Goal: Transaction & Acquisition: Purchase product/service

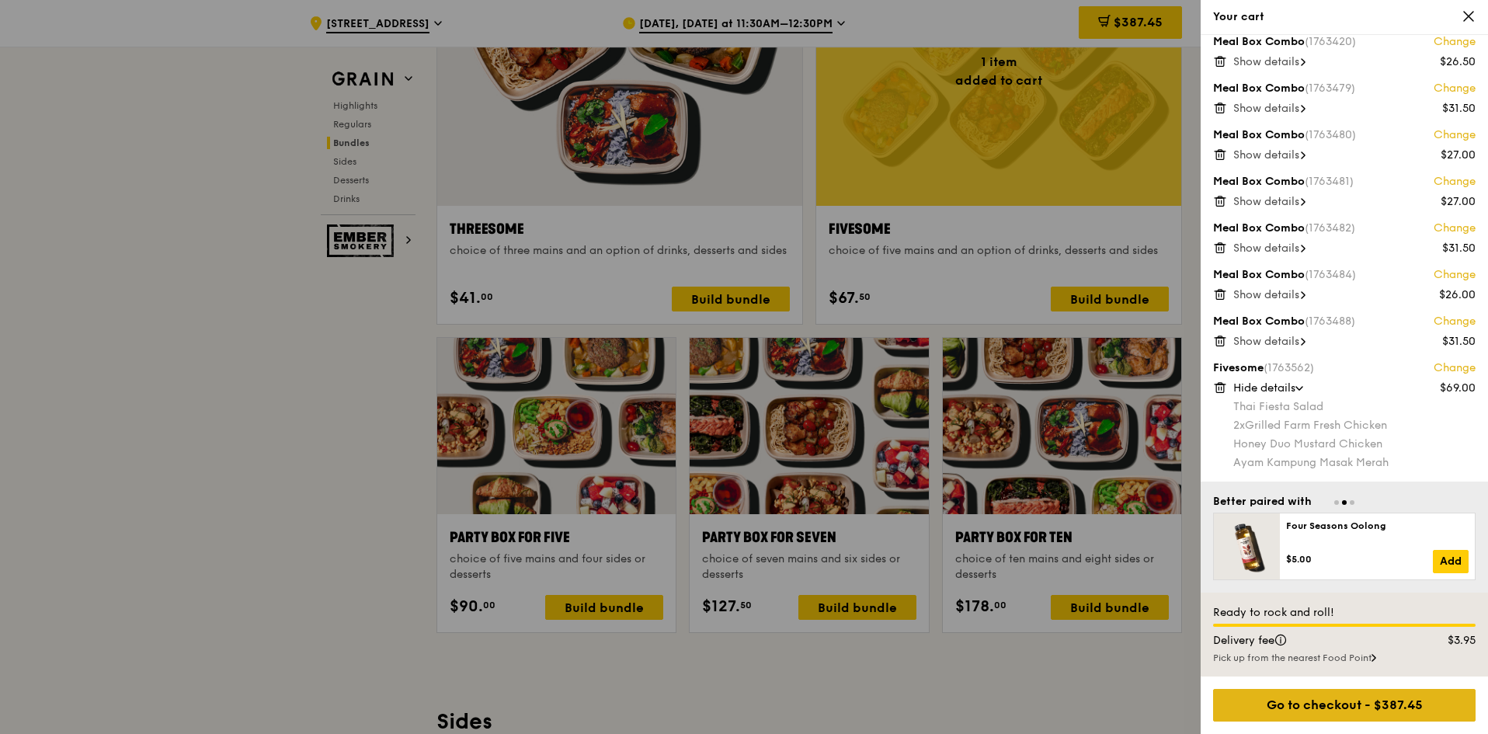
scroll to position [2909, 0]
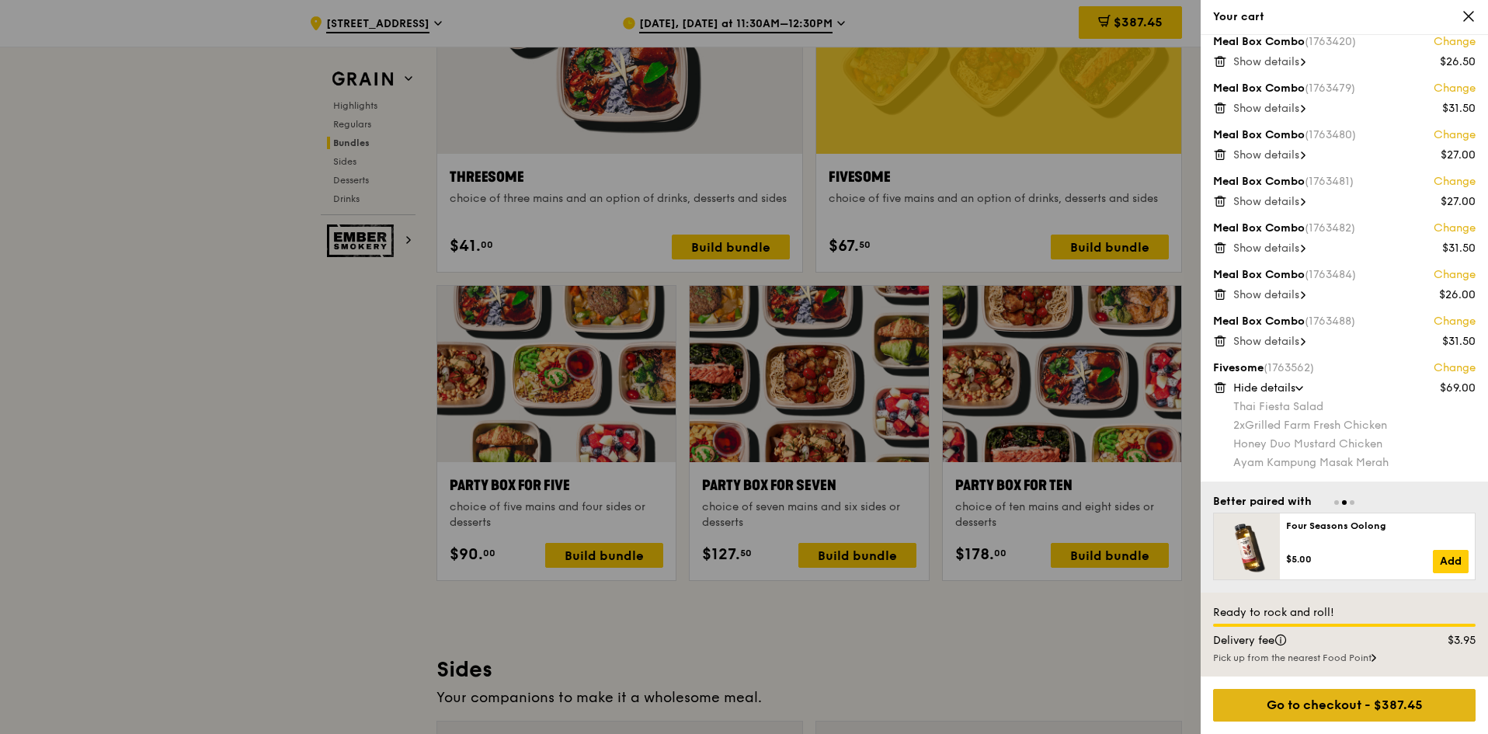
click at [1407, 702] on div "Go to checkout - $387.45" at bounding box center [1344, 705] width 262 height 33
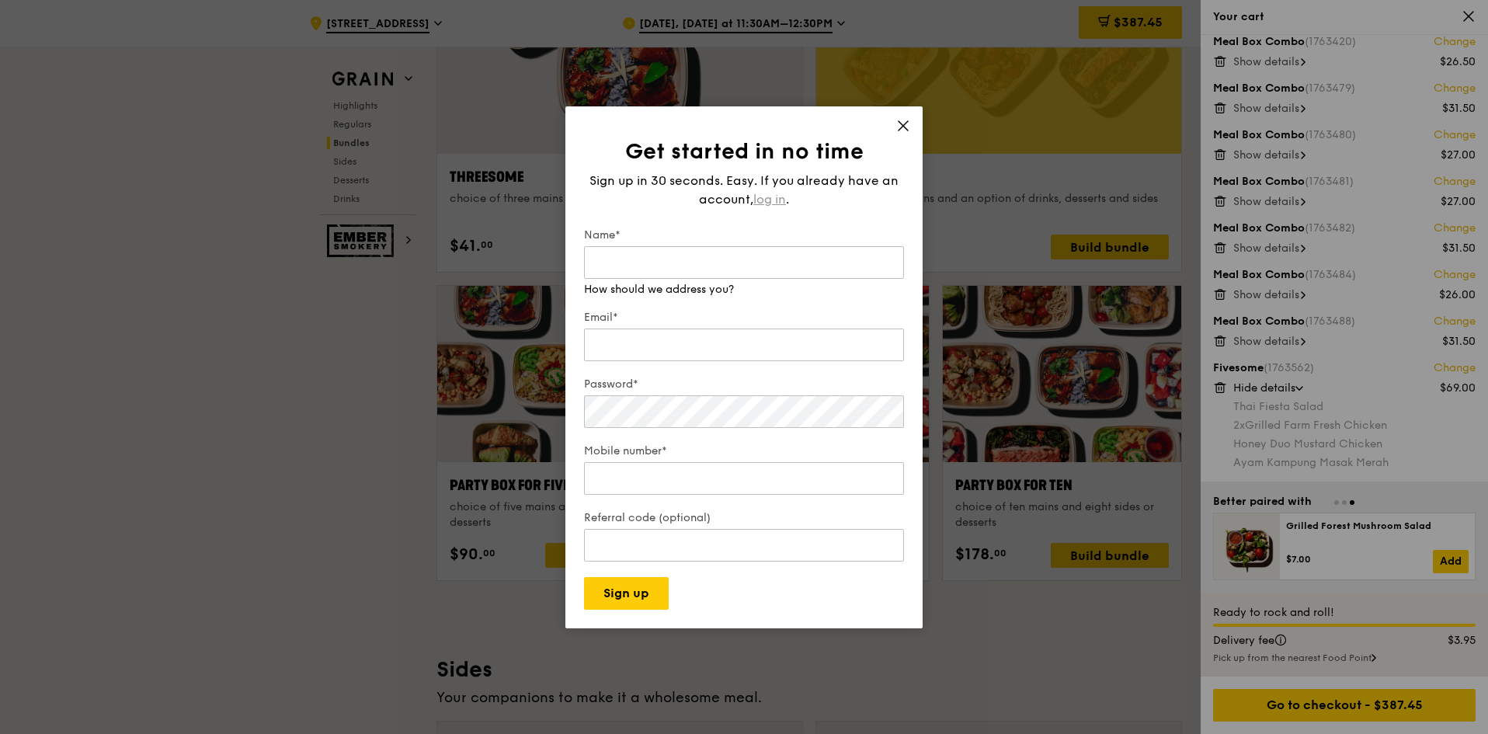
click at [772, 199] on span "log in" at bounding box center [769, 199] width 33 height 19
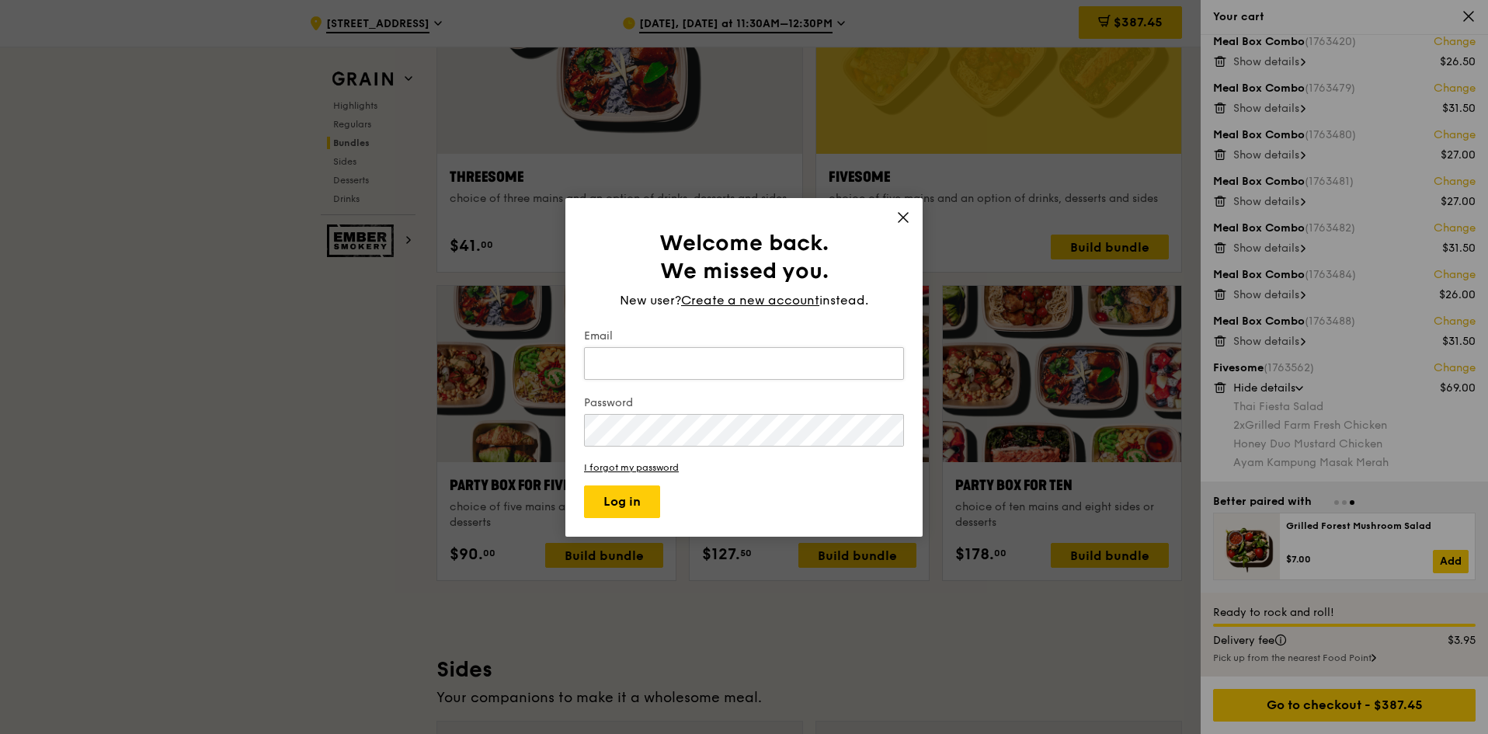
click at [759, 353] on input "Email" at bounding box center [744, 363] width 320 height 33
click at [749, 361] on input "Email" at bounding box center [744, 363] width 320 height 33
type input "tinaliao87@gmail.com"
click at [584, 485] on button "Log in" at bounding box center [622, 501] width 76 height 33
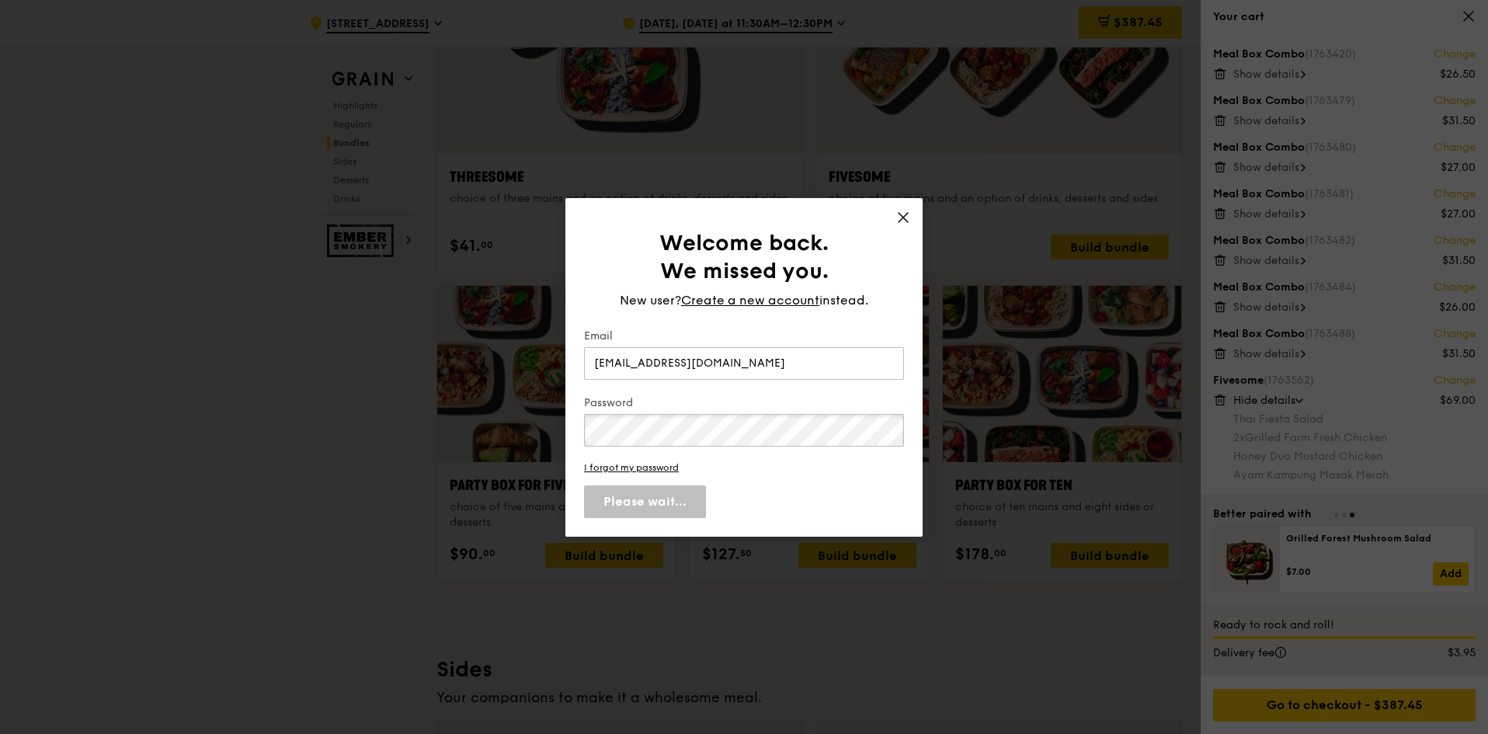
scroll to position [187, 0]
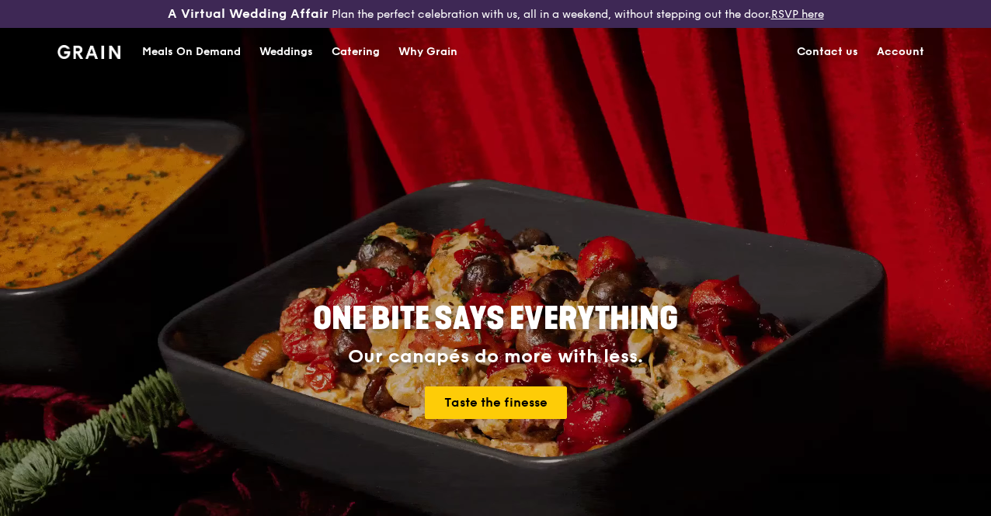
click at [906, 68] on link "Account" at bounding box center [900, 52] width 66 height 47
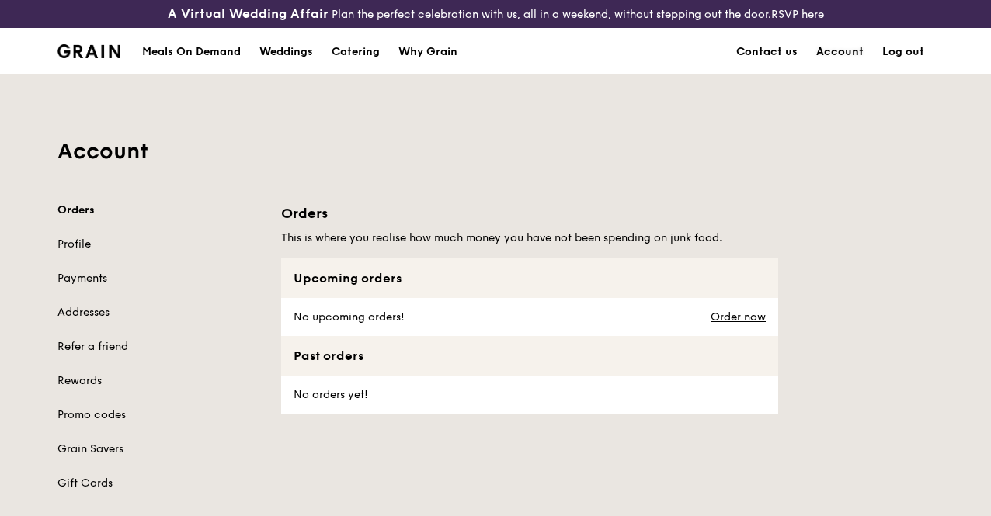
click at [835, 64] on link "Account" at bounding box center [840, 52] width 66 height 47
click at [71, 252] on link "Profile" at bounding box center [159, 245] width 205 height 16
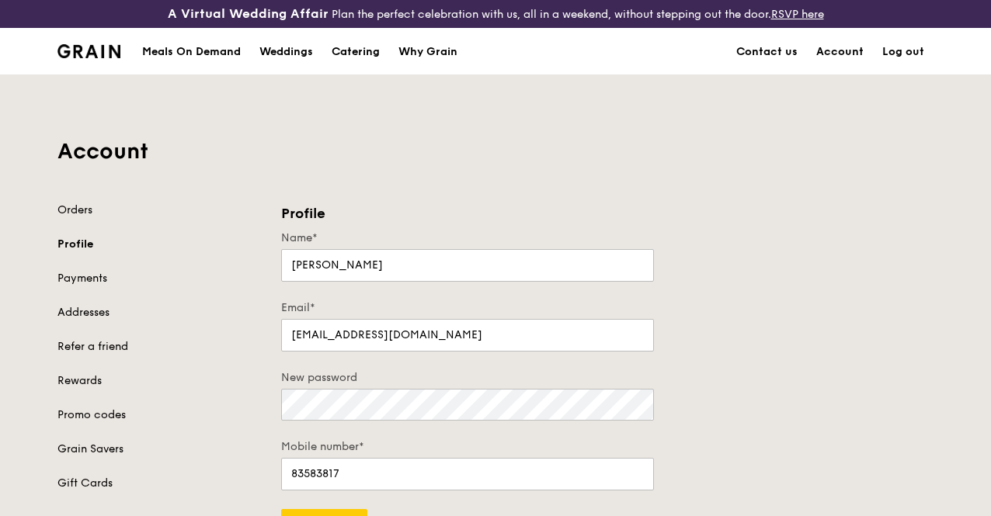
click at [233, 71] on div "Meals On Demand" at bounding box center [191, 52] width 99 height 47
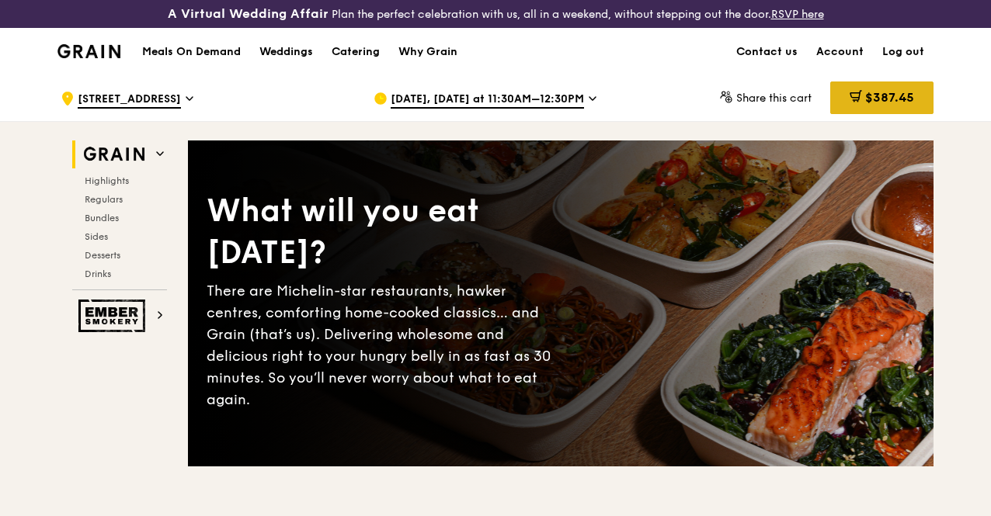
click at [893, 105] on span "$387.45" at bounding box center [889, 97] width 49 height 15
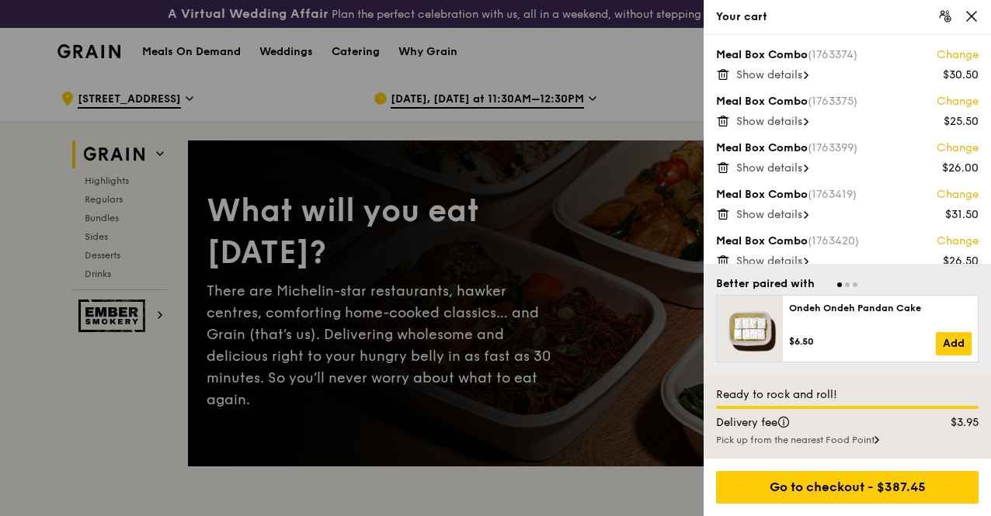
scroll to position [311, 0]
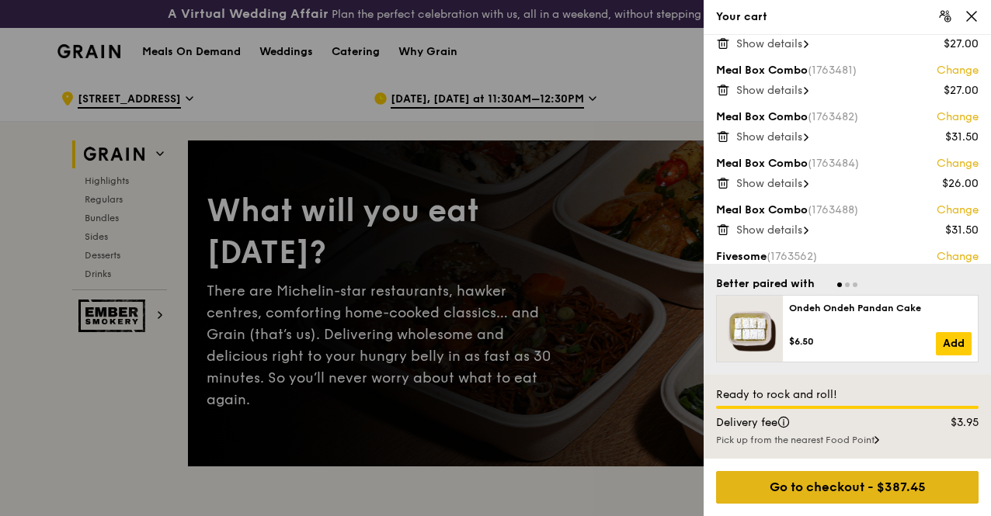
click at [837, 488] on div "Go to checkout - $387.45" at bounding box center [847, 487] width 262 height 33
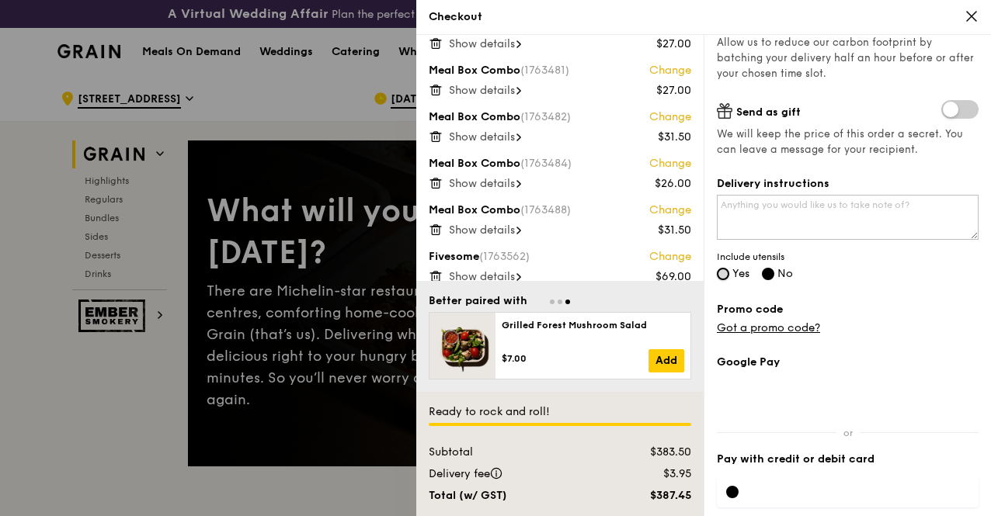
click at [724, 278] on input "Yes" at bounding box center [723, 274] width 12 height 12
radio input "true"
radio input "false"
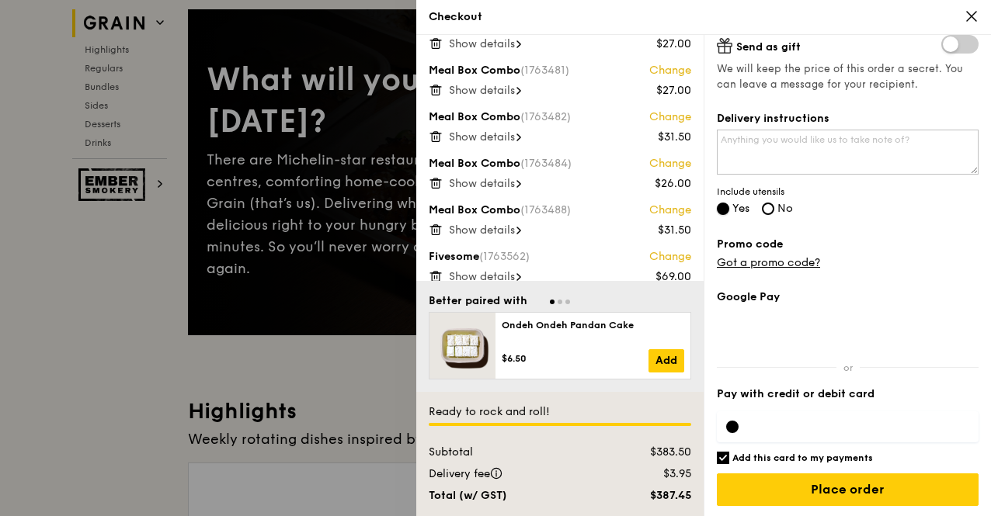
scroll to position [155, 0]
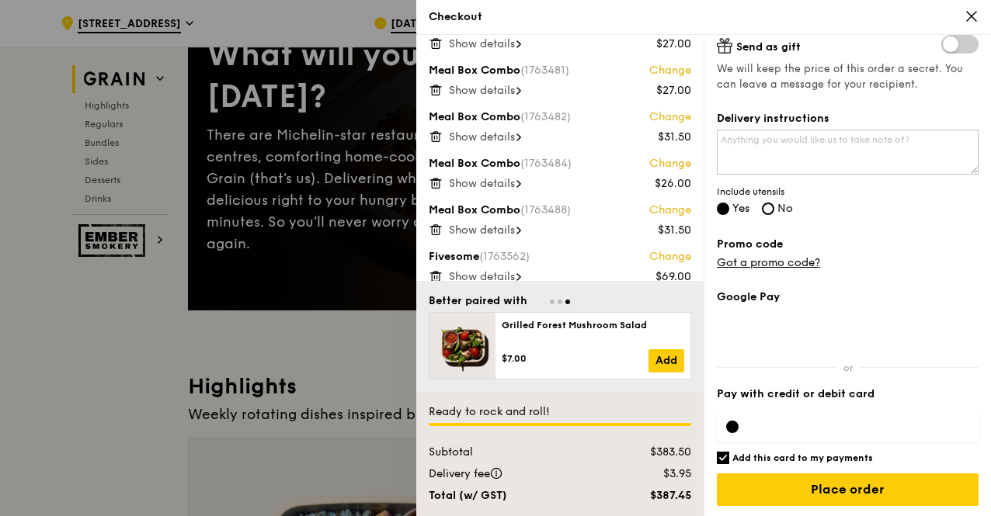
click at [724, 457] on input "Add this card to my payments" at bounding box center [723, 458] width 12 height 12
checkbox input "false"
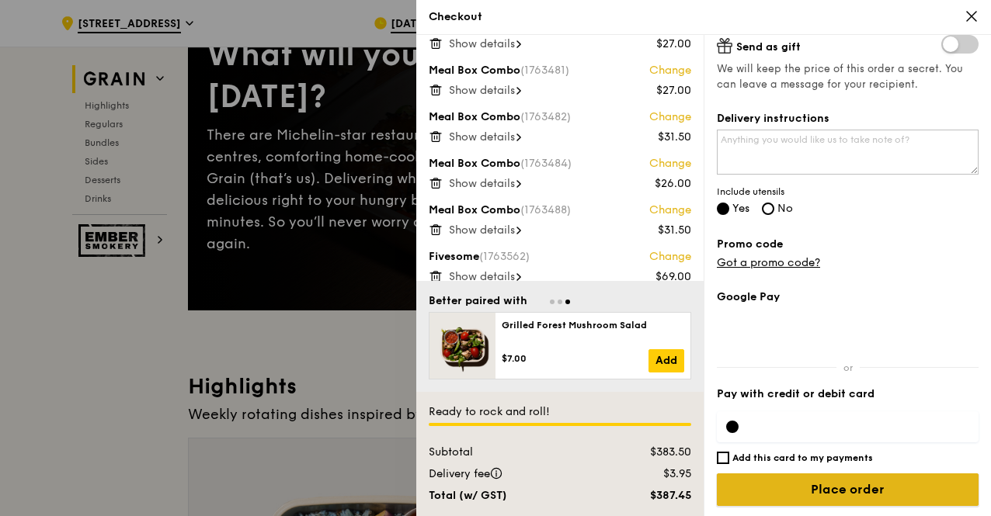
click at [782, 476] on input "Place order" at bounding box center [848, 490] width 262 height 33
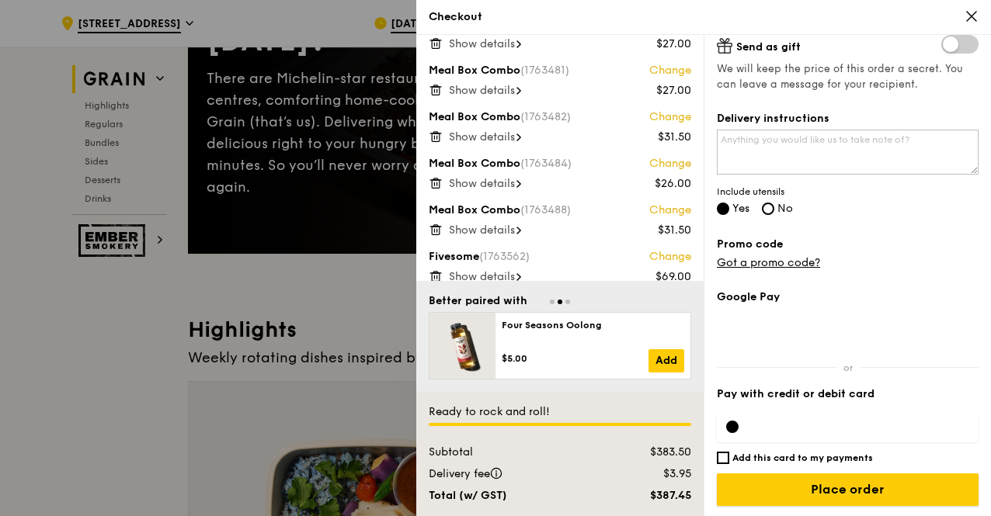
scroll to position [233, 0]
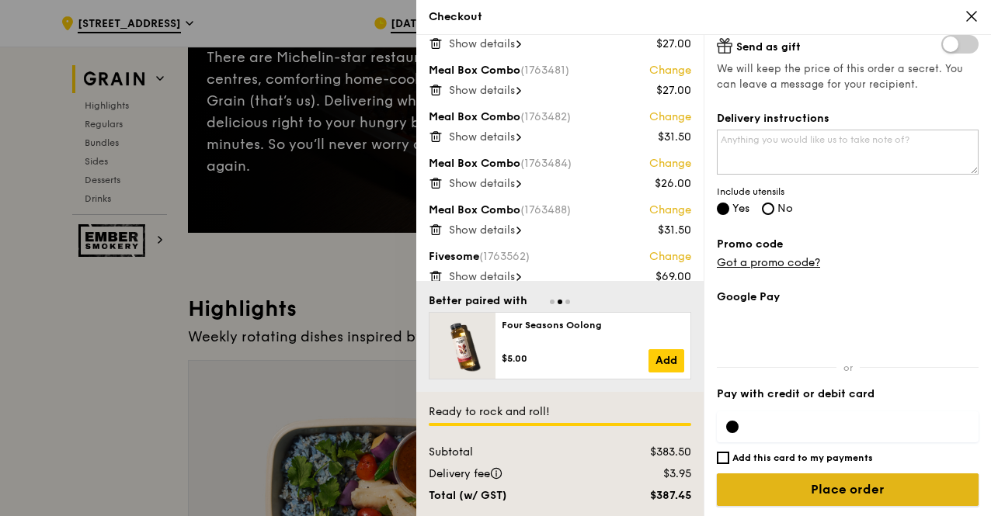
click at [835, 490] on input "Place order" at bounding box center [848, 490] width 262 height 33
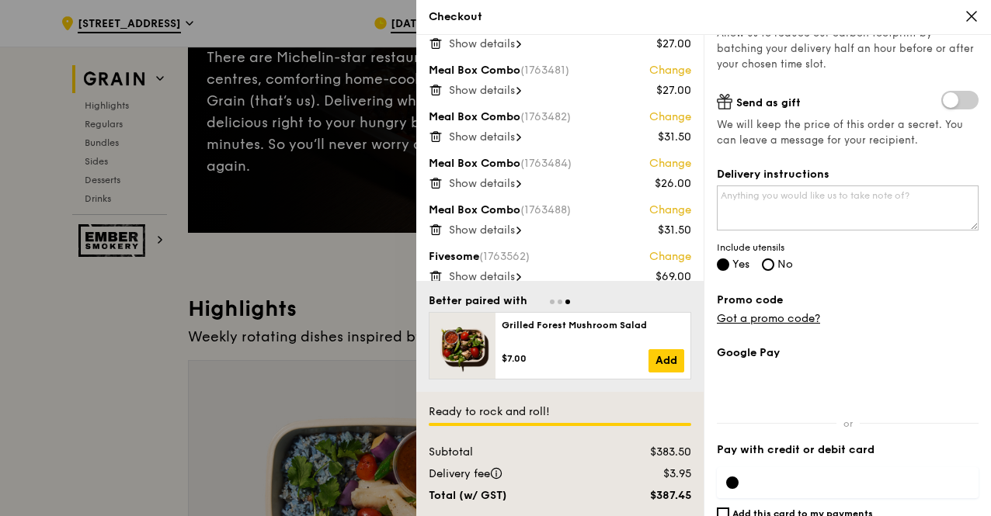
scroll to position [376, 0]
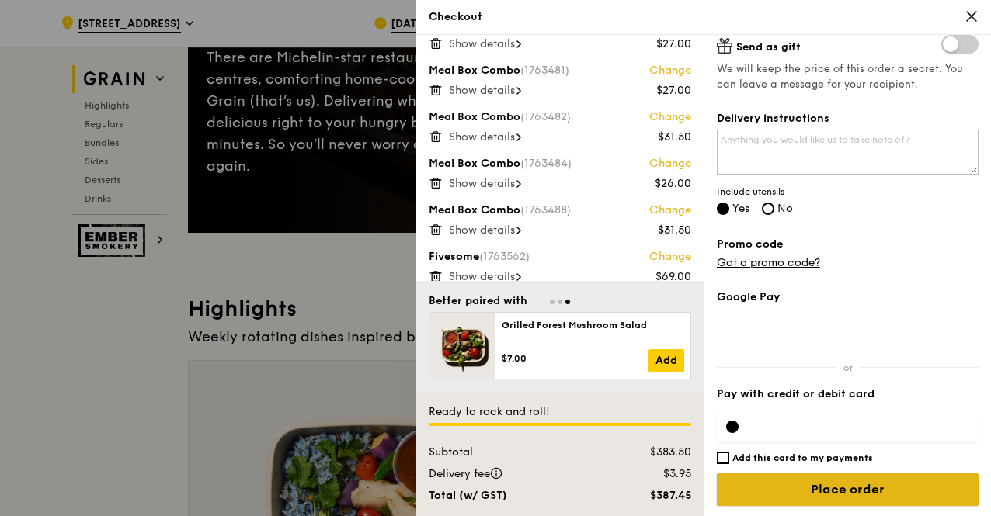
click at [805, 484] on input "Place order" at bounding box center [848, 490] width 262 height 33
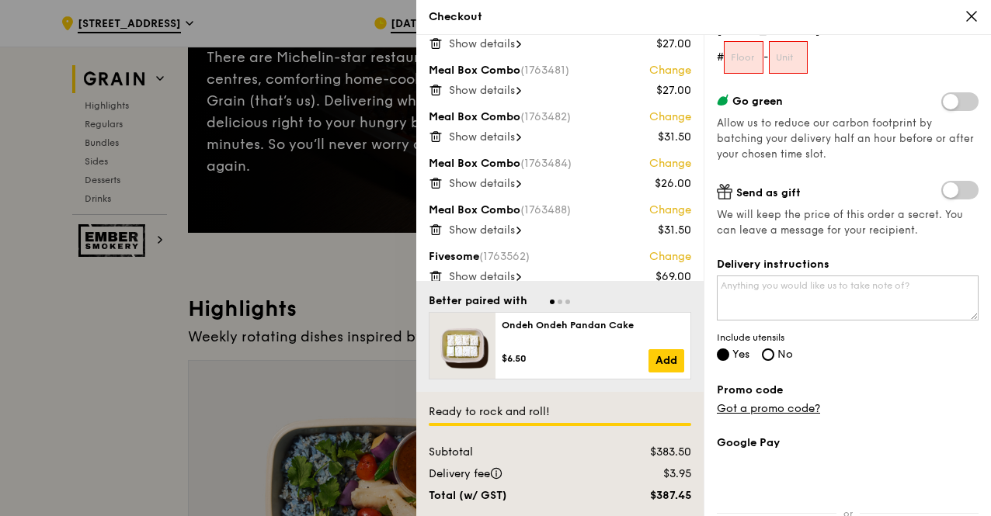
scroll to position [152, 0]
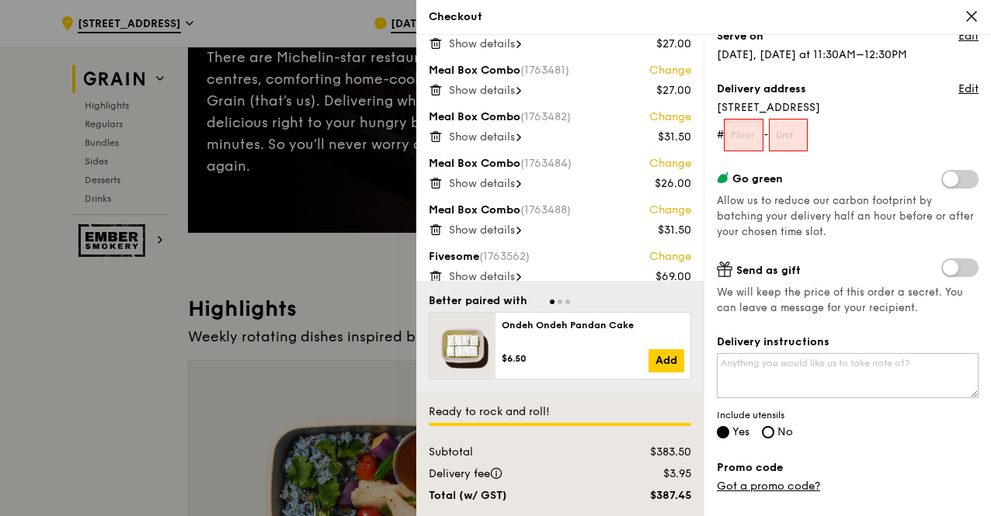
click at [727, 143] on input "text" at bounding box center [744, 135] width 40 height 33
type input "1"
click at [799, 137] on input "text" at bounding box center [789, 135] width 40 height 33
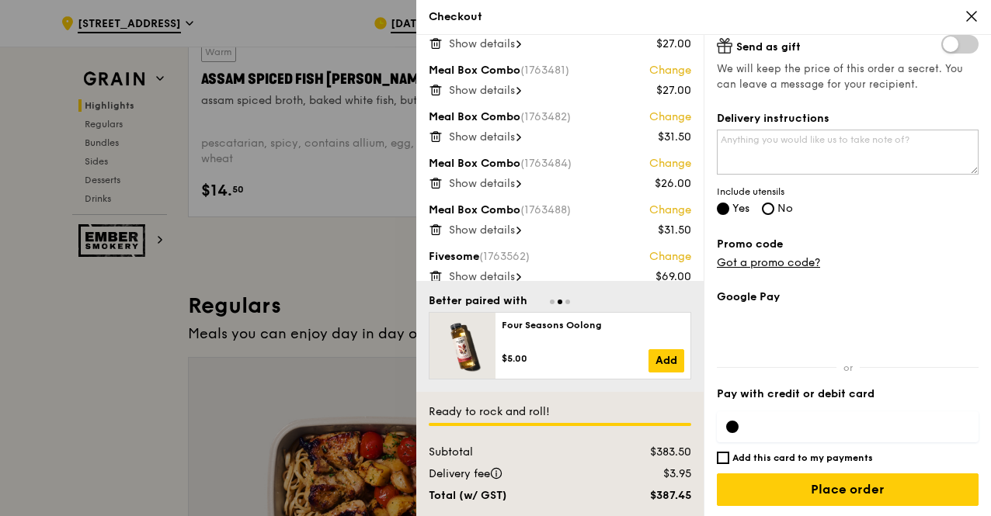
scroll to position [854, 0]
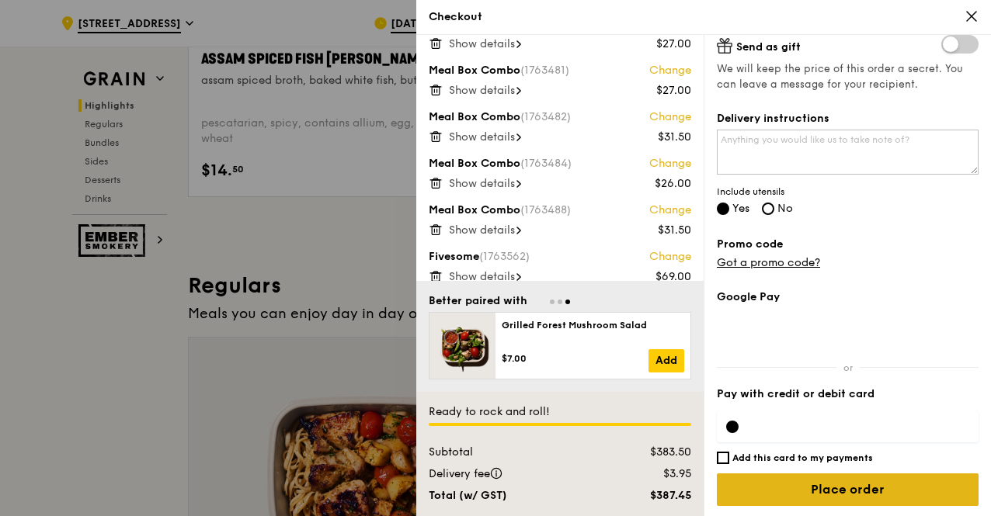
type input "1"
click at [825, 491] on input "Place order" at bounding box center [848, 490] width 262 height 33
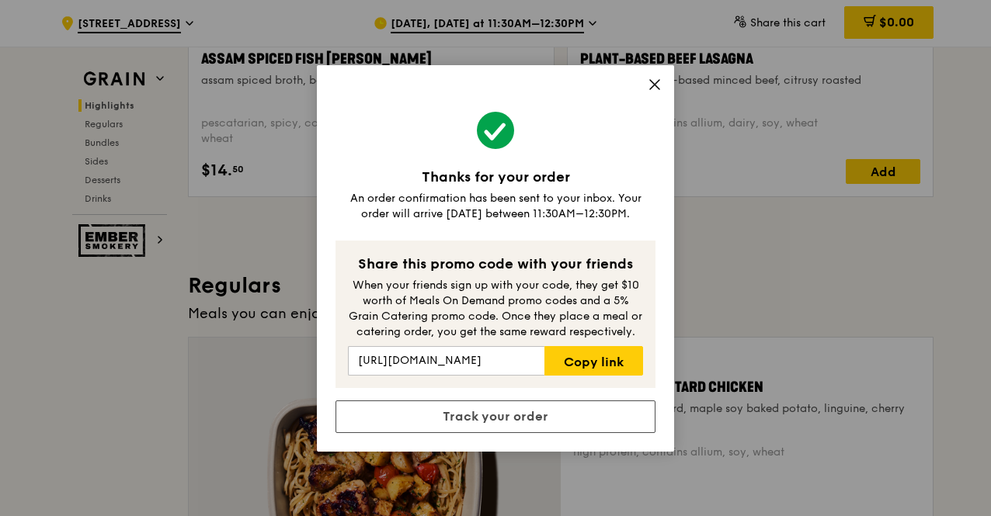
click at [656, 82] on icon at bounding box center [655, 85] width 14 height 14
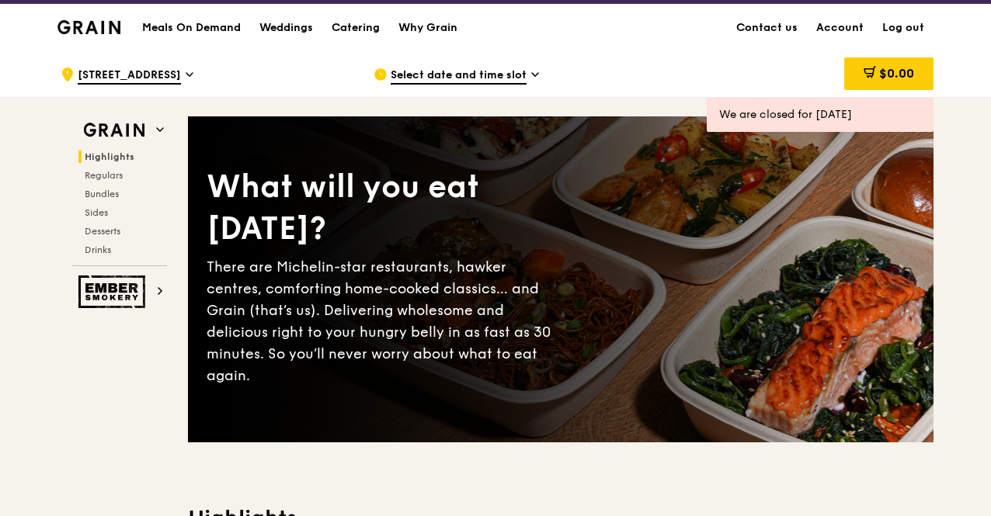
scroll to position [0, 0]
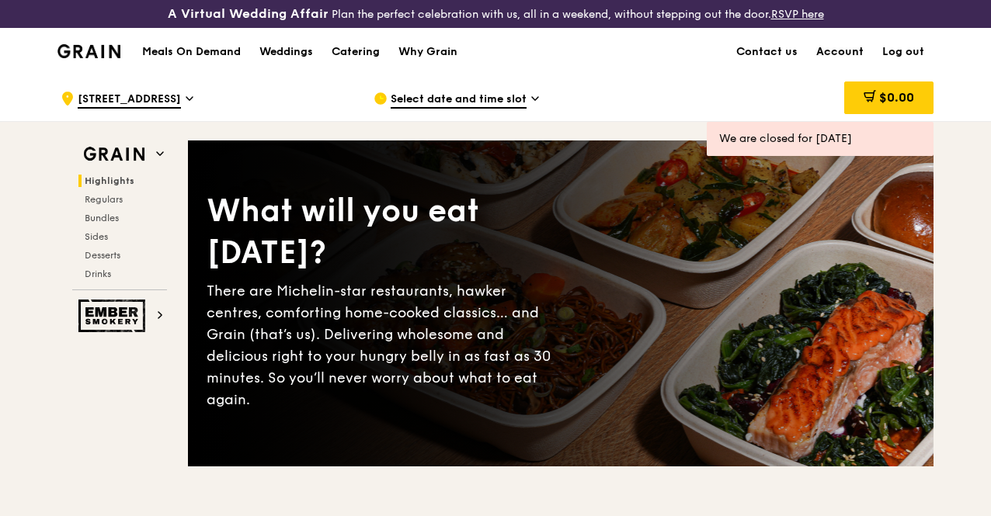
click at [841, 59] on link "Account" at bounding box center [840, 52] width 66 height 47
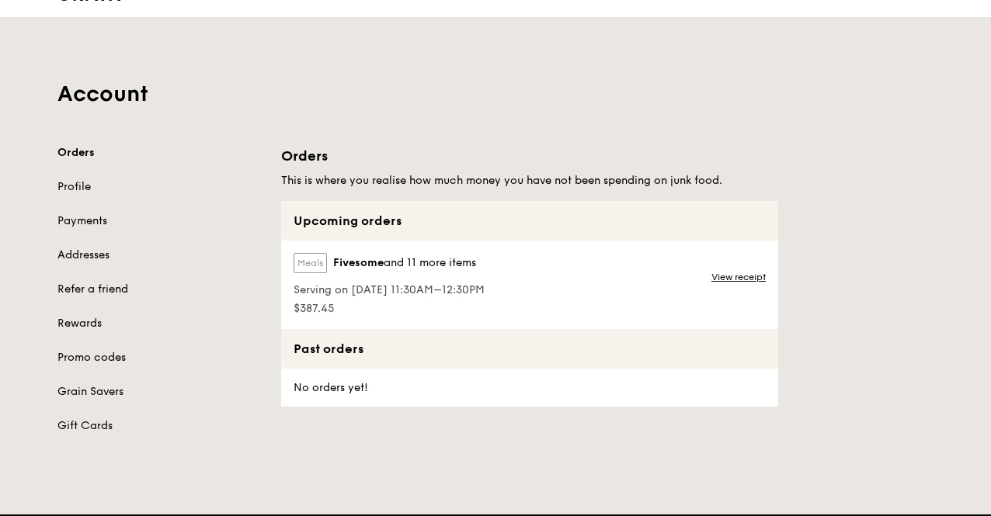
scroll to position [78, 0]
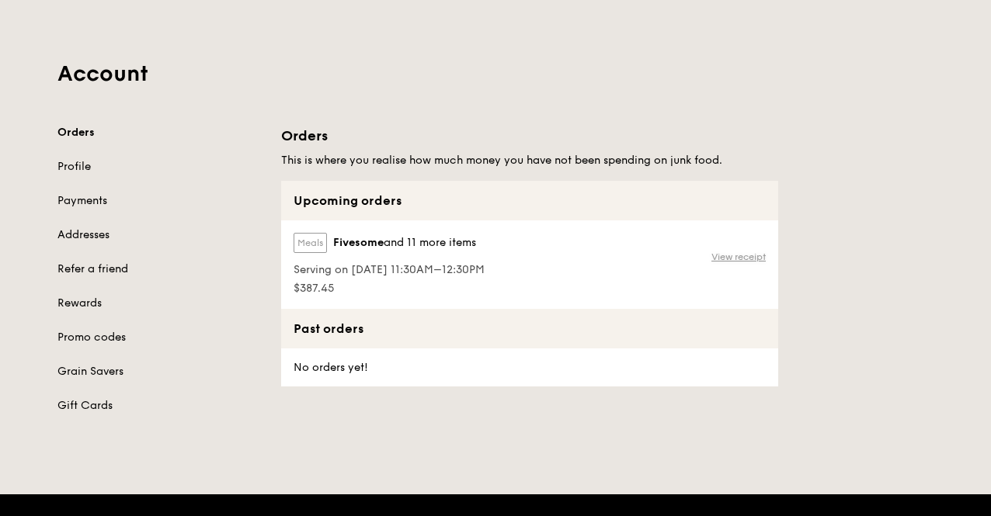
click at [745, 263] on link "View receipt" at bounding box center [738, 257] width 54 height 12
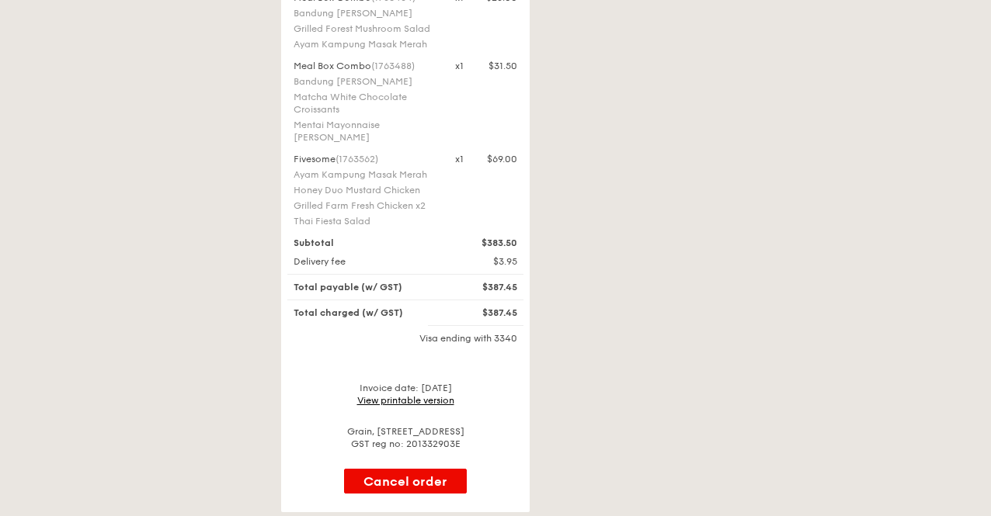
scroll to position [1242, 0]
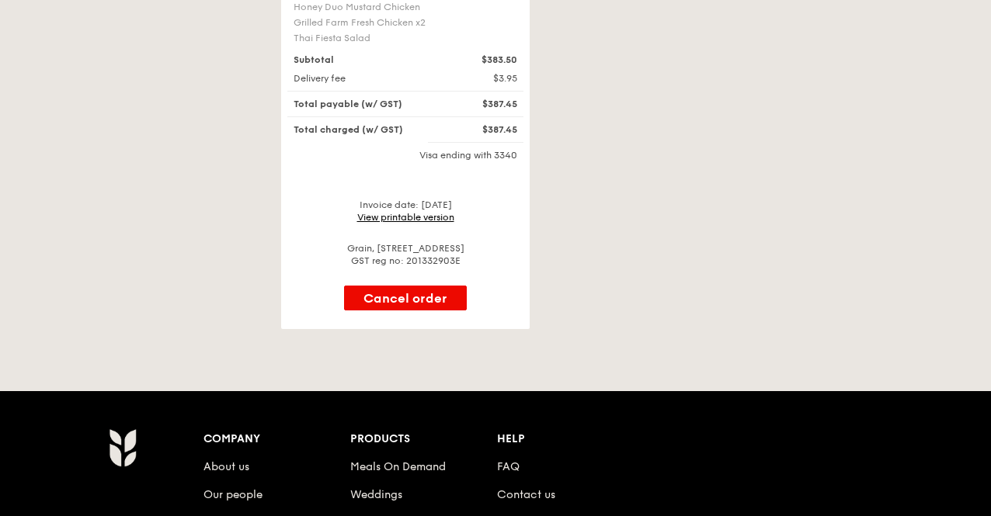
click at [439, 223] on link "View printable version" at bounding box center [405, 217] width 97 height 11
